Goal: Check status: Check status

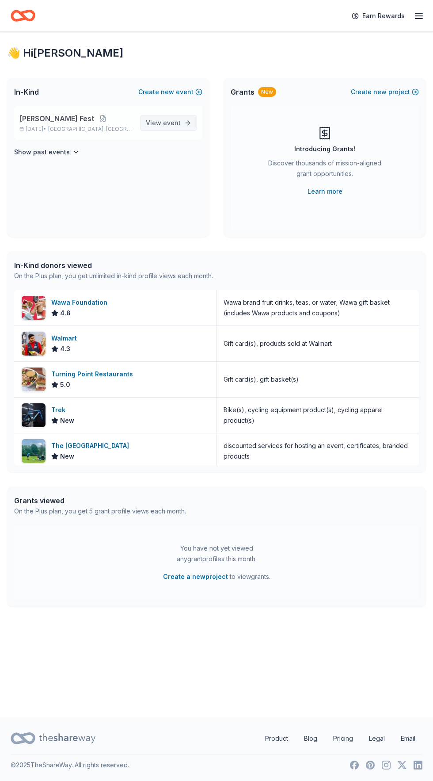
click at [172, 122] on span "event" at bounding box center [172, 123] width 18 height 8
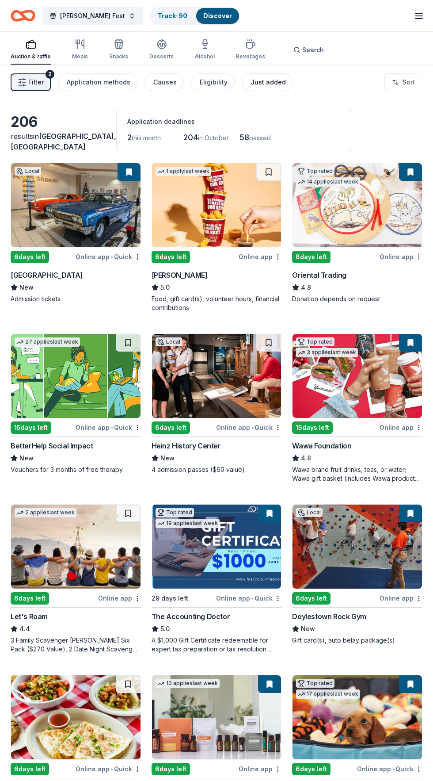
click at [273, 77] on div "Just added" at bounding box center [268, 82] width 35 height 11
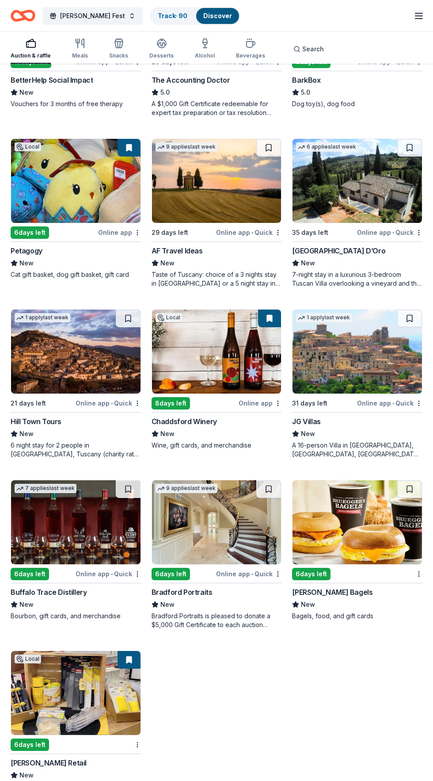
scroll to position [222, 0]
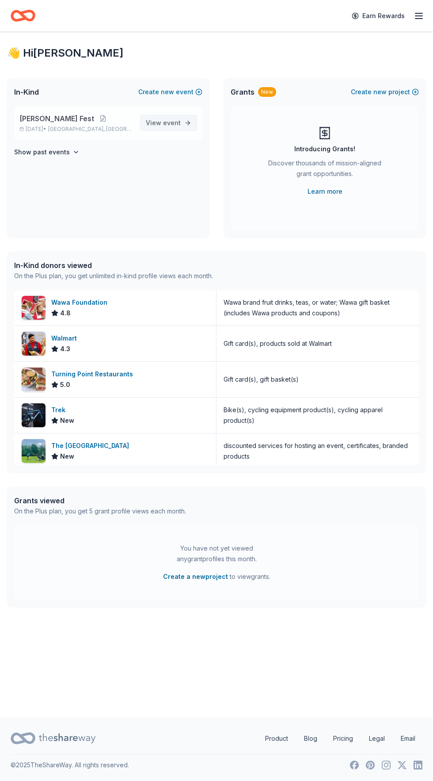
click at [183, 120] on link "View event" at bounding box center [168, 123] width 57 height 16
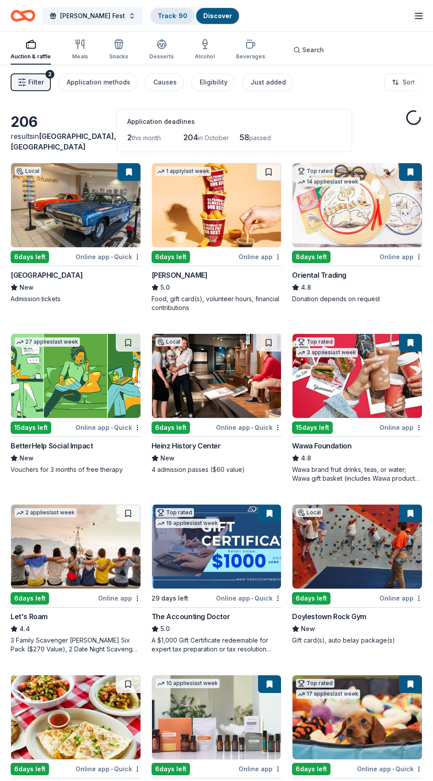
click at [170, 15] on link "Track · 90" at bounding box center [173, 16] width 30 height 8
click at [158, 15] on link "Track · 90" at bounding box center [173, 16] width 30 height 8
click at [170, 15] on link "Track · 90" at bounding box center [173, 16] width 30 height 8
click at [169, 15] on div "Track · 90" at bounding box center [173, 16] width 44 height 16
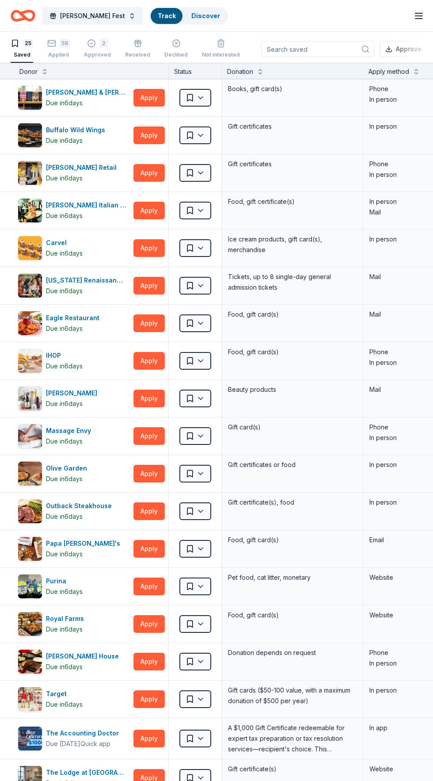
scroll to position [63, 0]
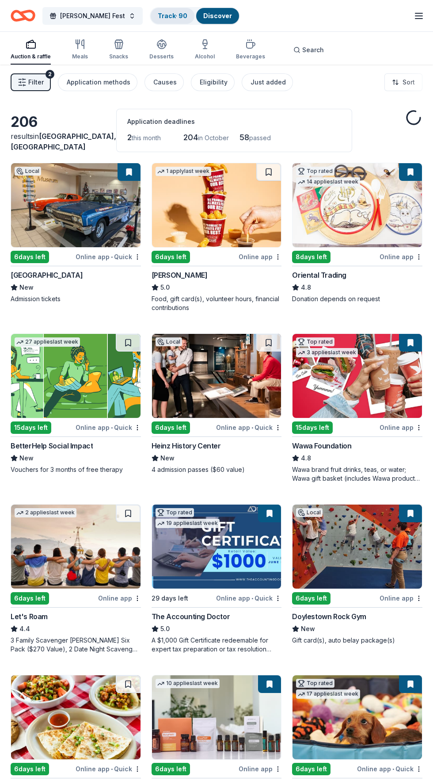
click at [164, 15] on link "Track · 90" at bounding box center [173, 16] width 30 height 8
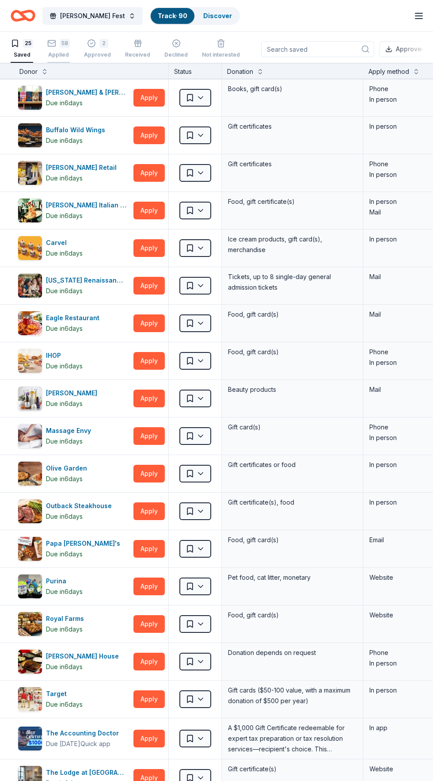
click at [65, 43] on div "58" at bounding box center [65, 43] width 10 height 9
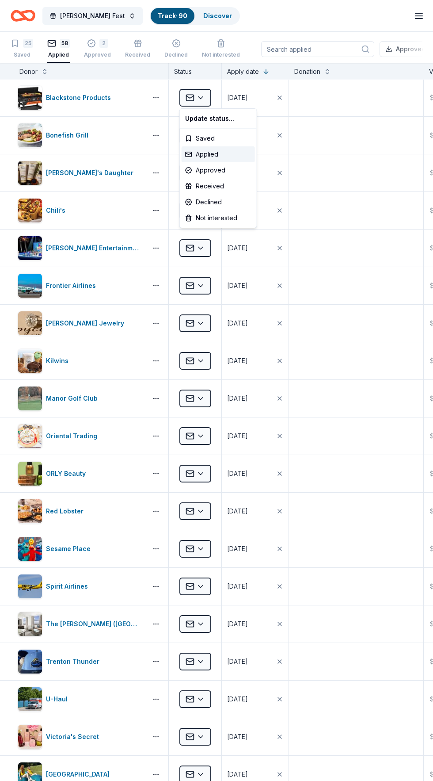
click at [204, 99] on html "[PERSON_NAME] Fest Track · 90 Discover Earn Rewards 25 Saved 58 Applied 2 Appro…" at bounding box center [216, 390] width 433 height 781
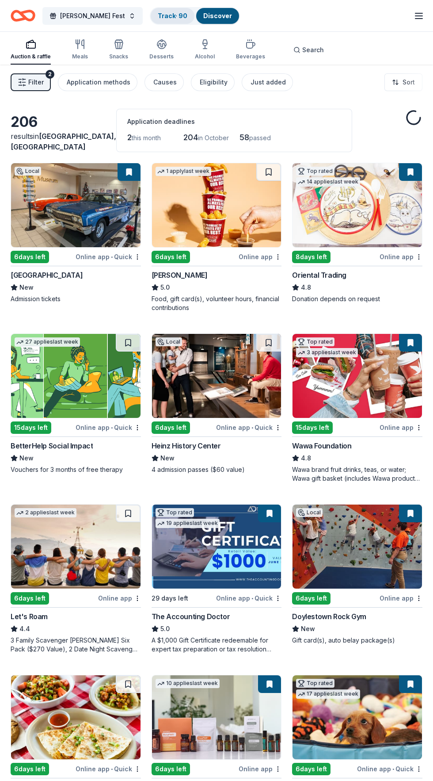
click at [170, 15] on link "Track · 90" at bounding box center [173, 16] width 30 height 8
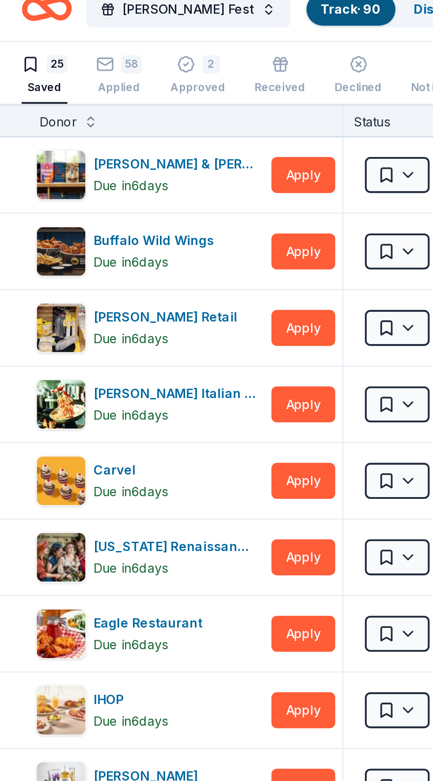
scroll to position [63, 0]
click at [59, 42] on div "58" at bounding box center [58, 42] width 23 height 9
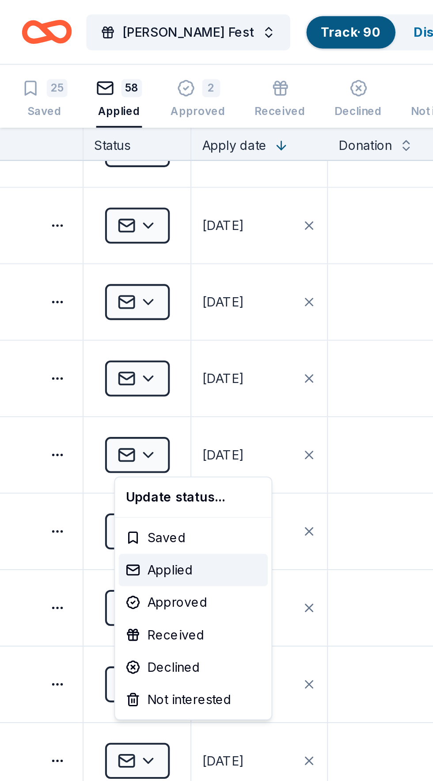
scroll to position [212, 130]
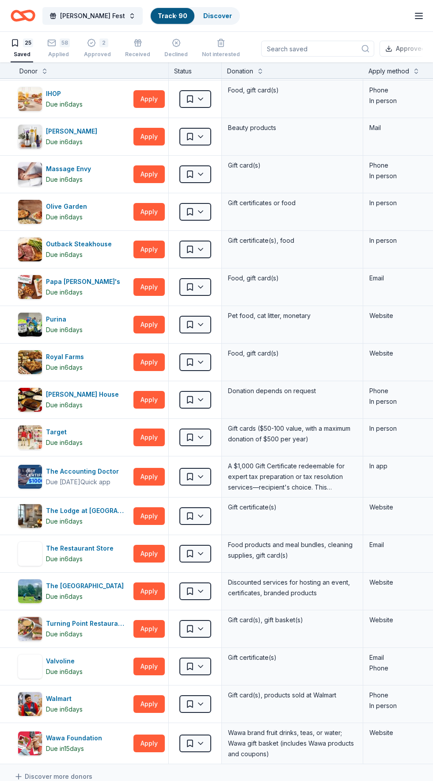
scroll to position [343, 0]
